Goal: Information Seeking & Learning: Learn about a topic

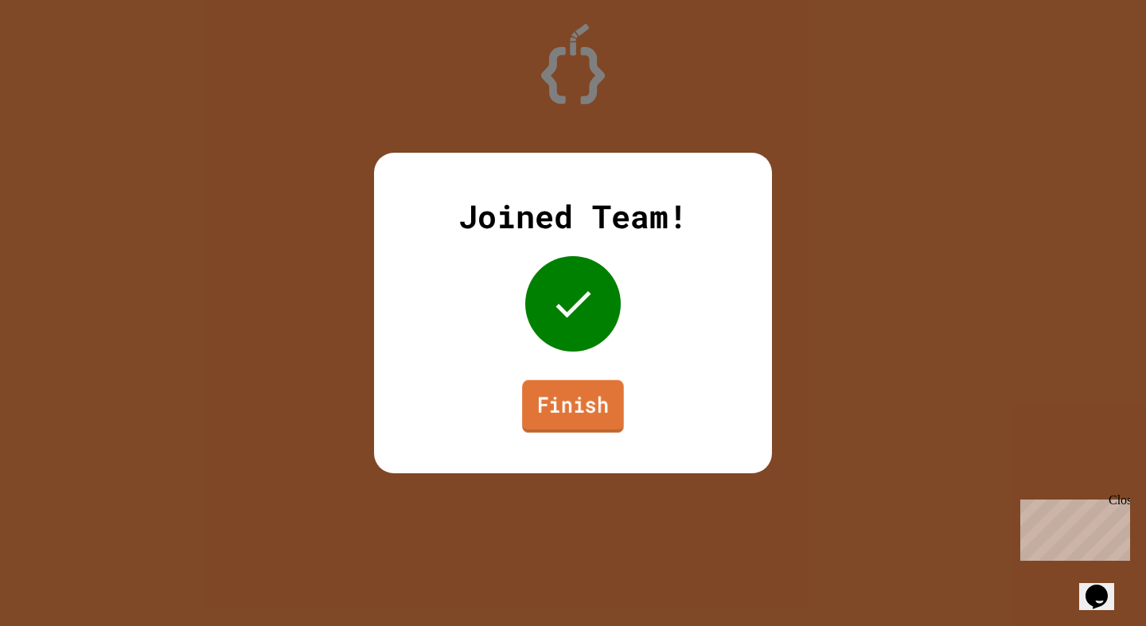
click at [576, 416] on link "Finish" at bounding box center [573, 406] width 102 height 53
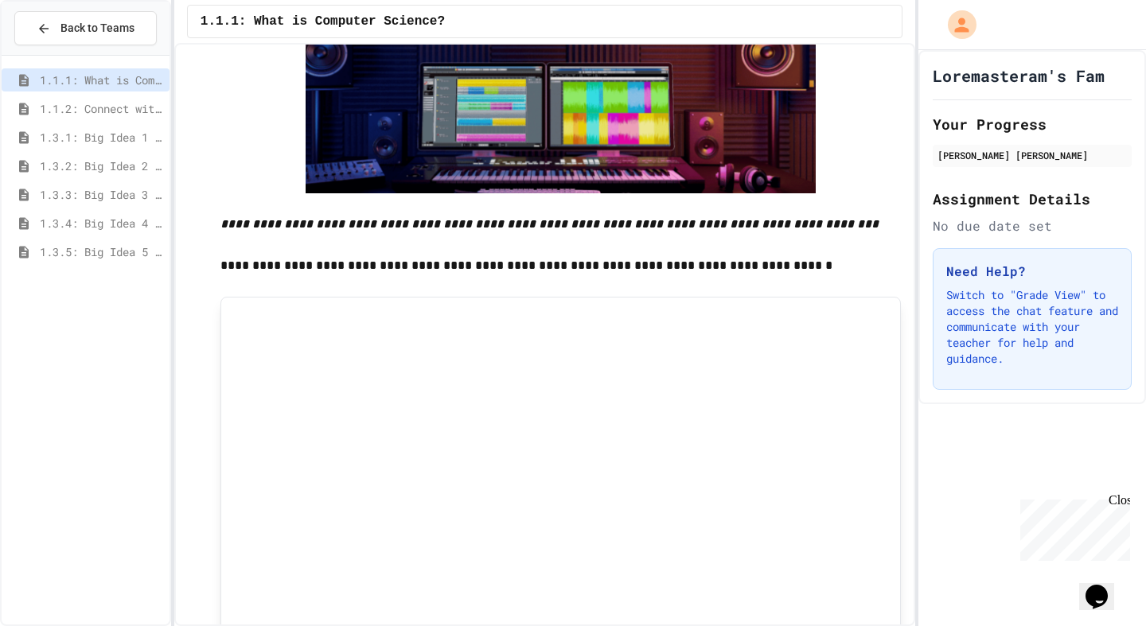
scroll to position [2517, 0]
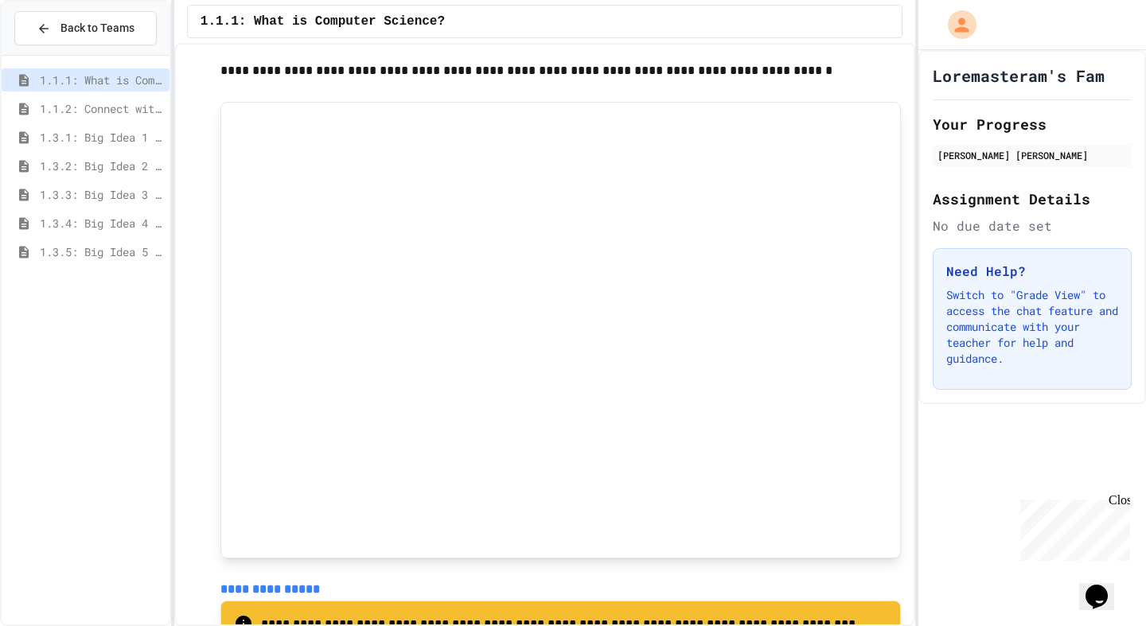
click at [131, 112] on span "1.1.2: Connect with Your World" at bounding box center [101, 108] width 123 height 17
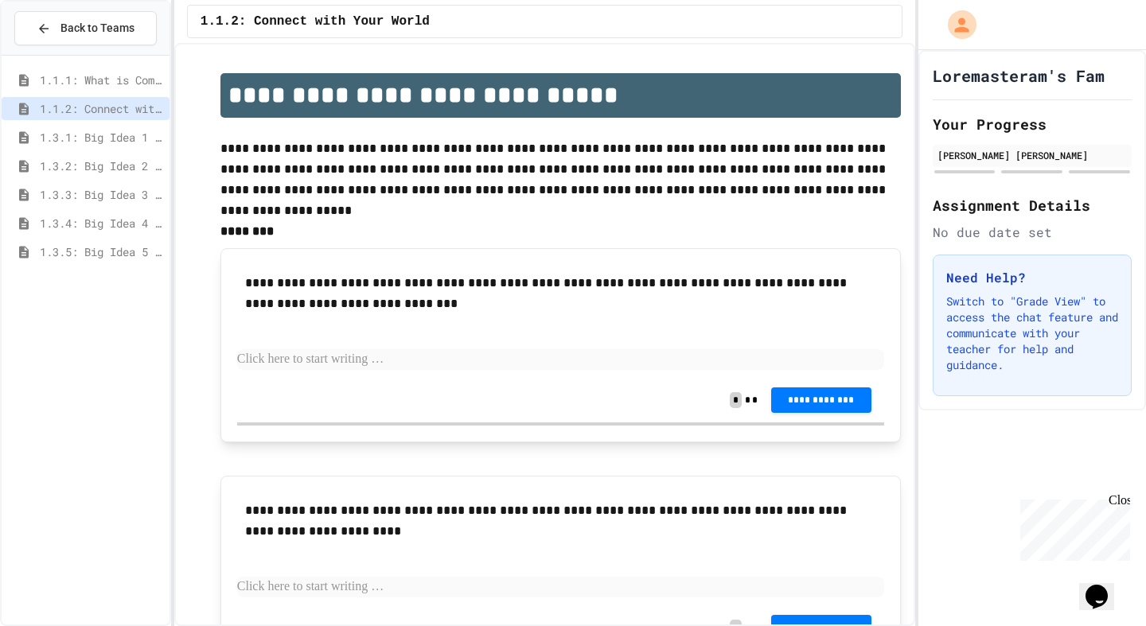
scroll to position [310, 0]
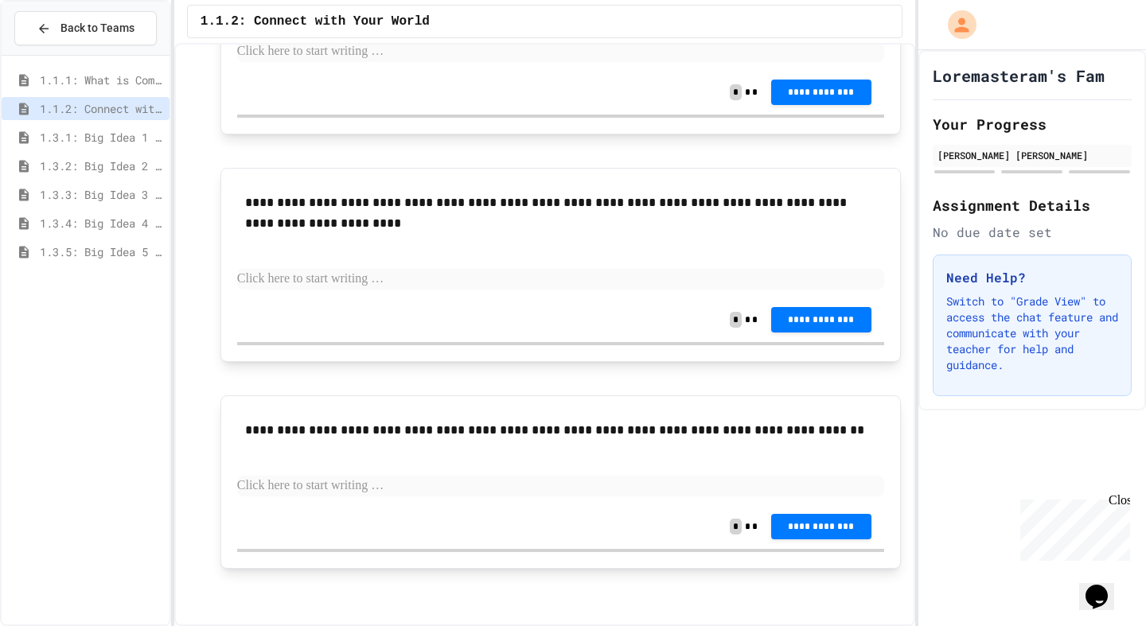
click at [118, 140] on span "1.3.1: Big Idea 1 - Creative Development" at bounding box center [101, 137] width 123 height 17
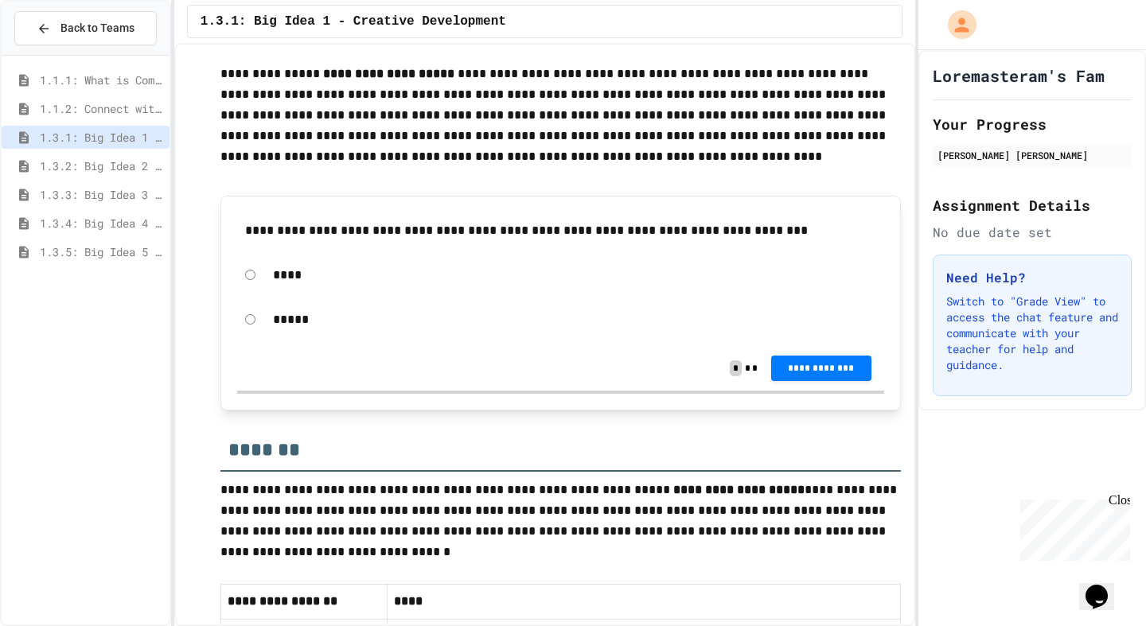
scroll to position [361, 0]
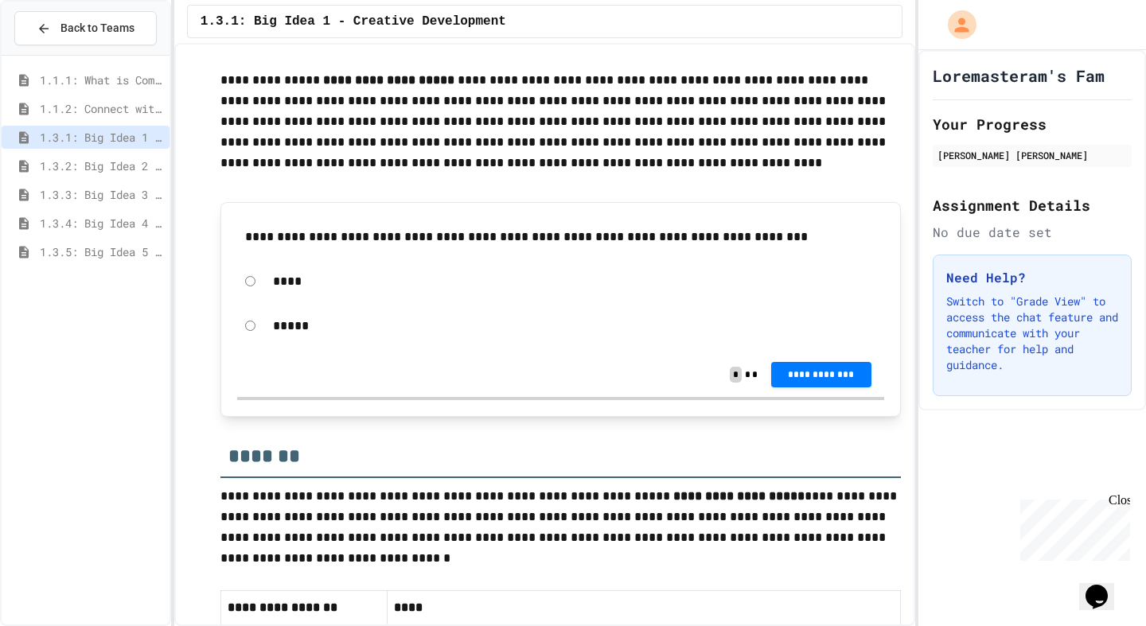
click at [141, 82] on span "1.1.1: What is Computer Science?" at bounding box center [101, 80] width 123 height 17
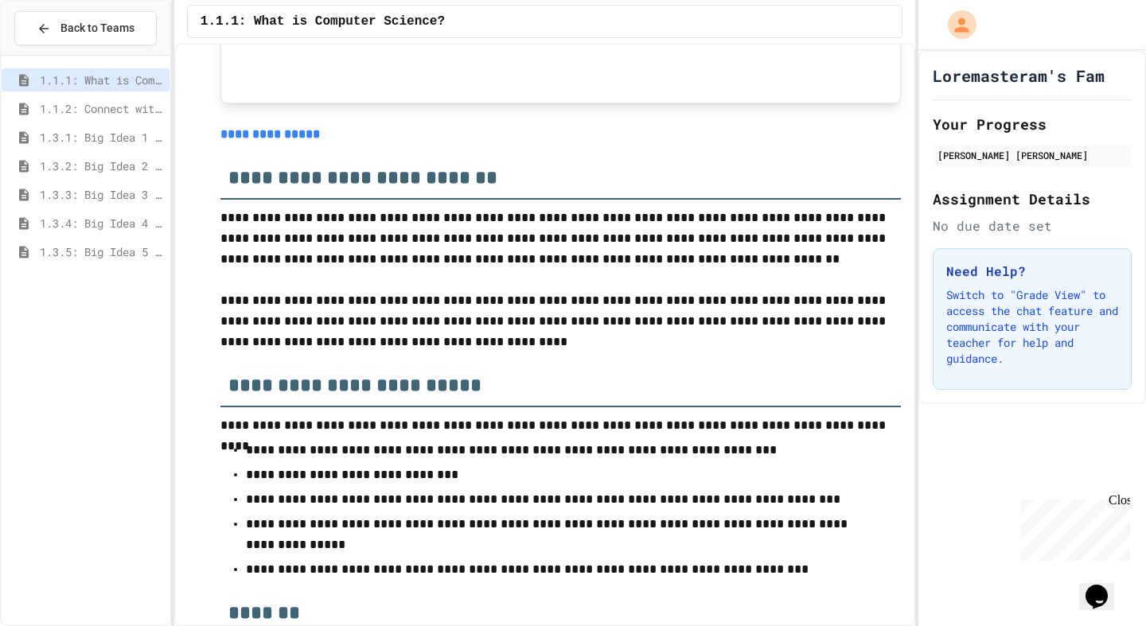
scroll to position [6588, 0]
